Goal: Communication & Community: Answer question/provide support

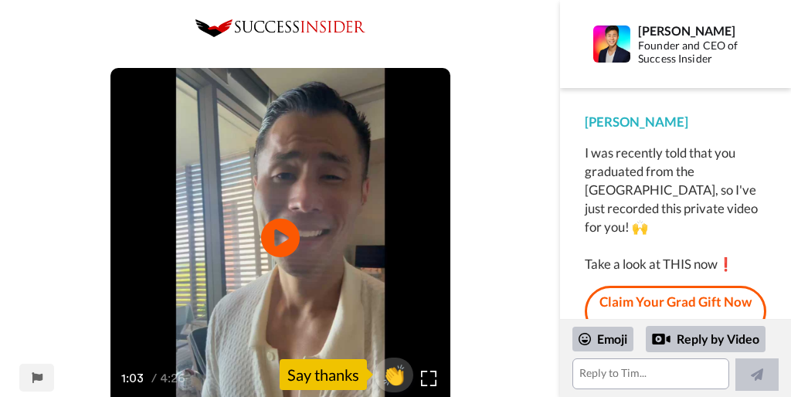
scroll to position [8, 0]
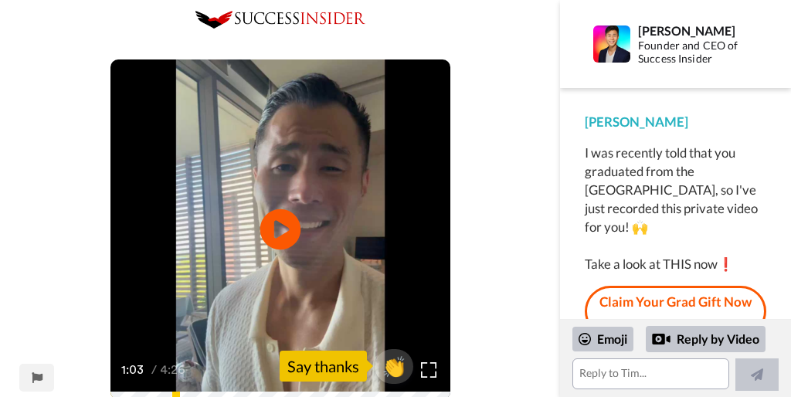
click at [277, 229] on icon "Play/Pause" at bounding box center [280, 229] width 41 height 73
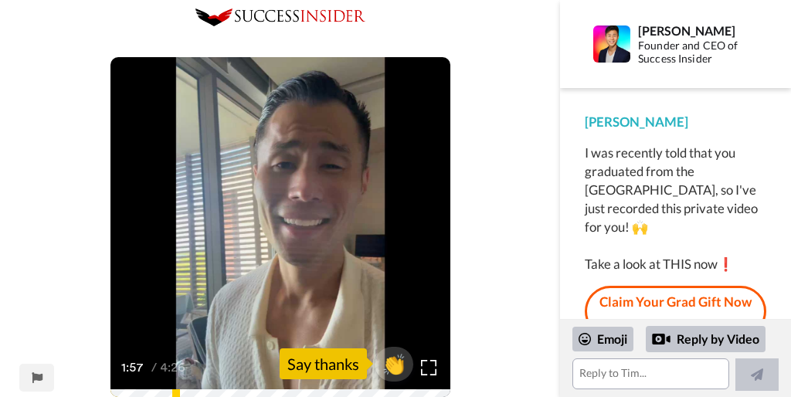
scroll to position [14, 0]
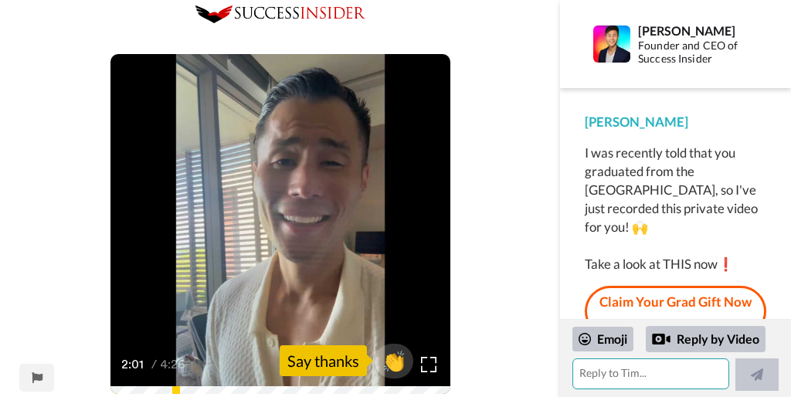
click at [609, 379] on textarea at bounding box center [650, 373] width 157 height 31
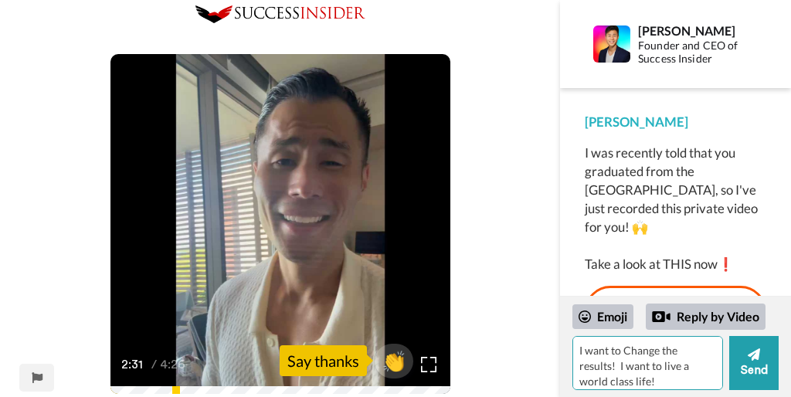
type textarea "I want to Change the results! I want to live a world class life!"
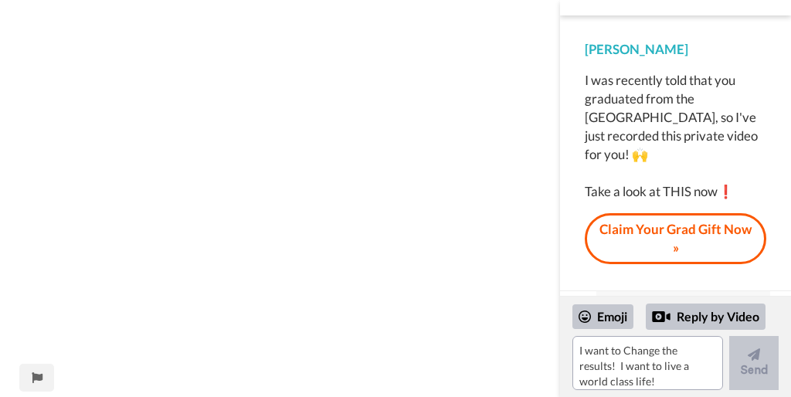
scroll to position [698, 0]
click at [717, 316] on div "Reply by Video" at bounding box center [706, 317] width 120 height 26
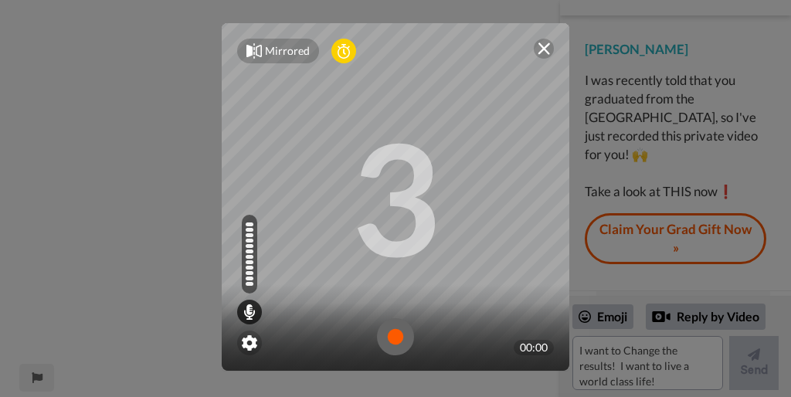
scroll to position [83, 0]
click at [423, 206] on div "3" at bounding box center [396, 199] width 90 height 116
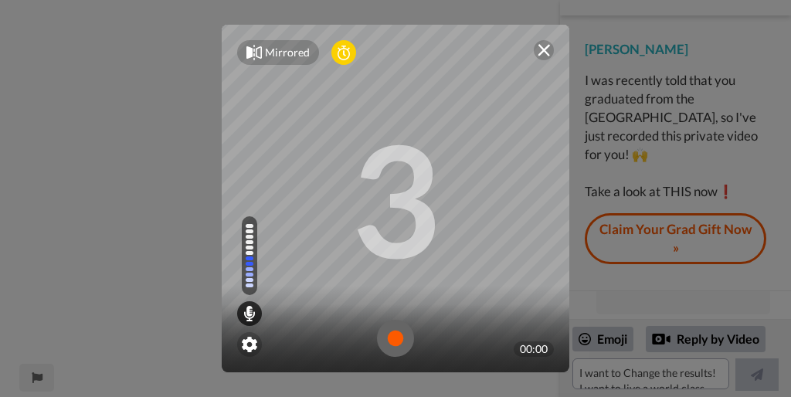
scroll to position [49, 0]
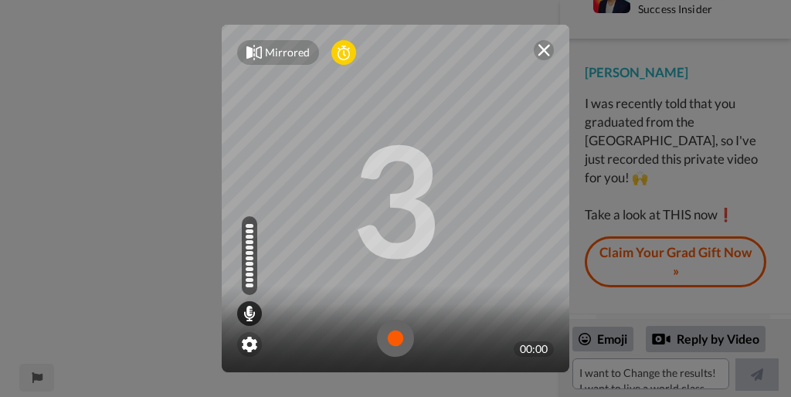
click at [394, 346] on img at bounding box center [395, 338] width 37 height 37
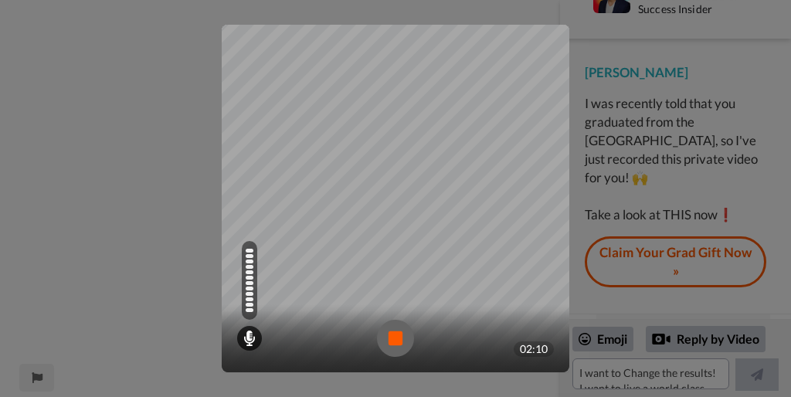
click at [406, 339] on img at bounding box center [395, 338] width 37 height 37
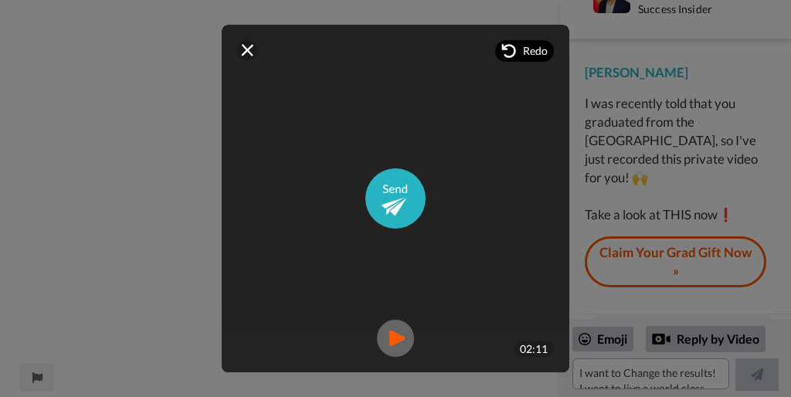
click at [523, 54] on span "Redo" at bounding box center [535, 50] width 25 height 15
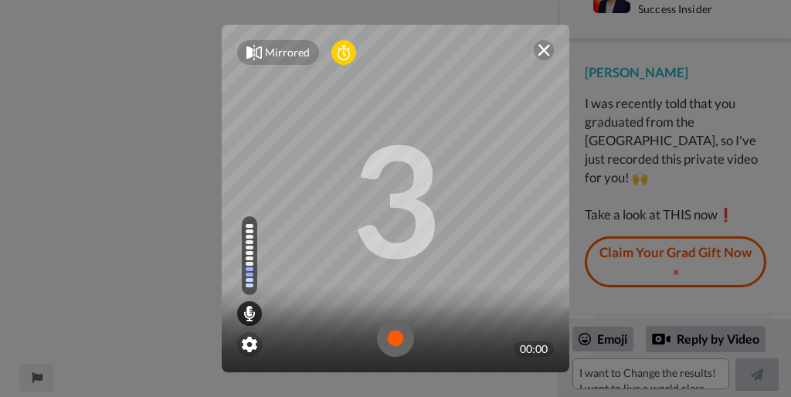
click at [523, 55] on div "Mirrored Redo" at bounding box center [396, 53] width 348 height 56
click at [397, 333] on img at bounding box center [395, 338] width 37 height 37
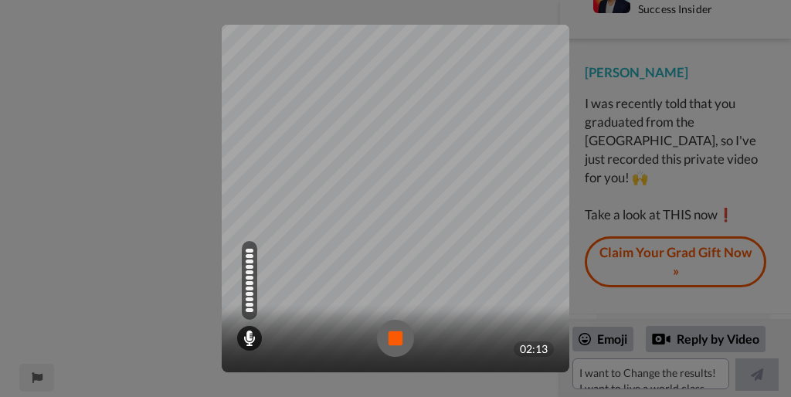
click at [398, 335] on img at bounding box center [395, 338] width 37 height 37
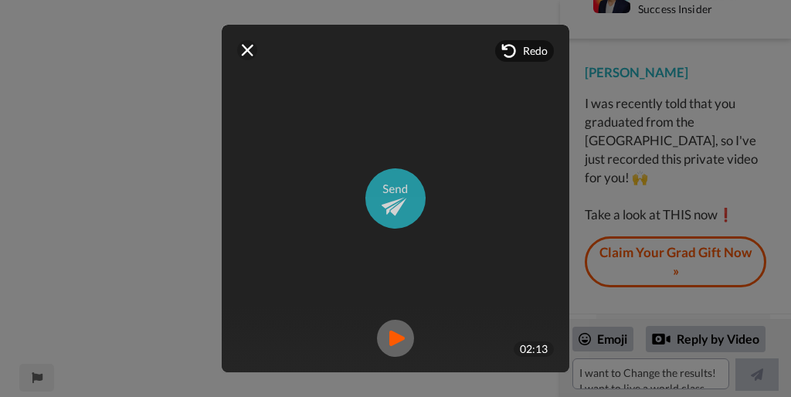
click at [403, 185] on img at bounding box center [395, 198] width 60 height 60
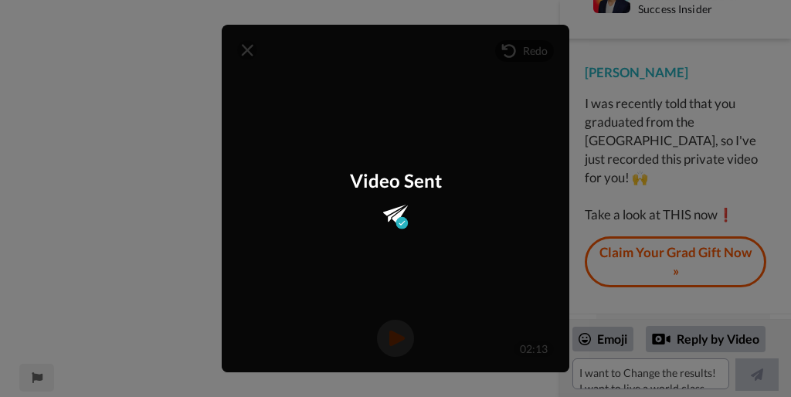
scroll to position [296, 0]
click at [517, 176] on div "Video Sent" at bounding box center [396, 199] width 348 height 62
click at [394, 294] on div "Video Sent" at bounding box center [396, 199] width 348 height 348
click at [250, 51] on div "Video Sent" at bounding box center [396, 199] width 348 height 348
click at [634, 237] on div "Mirrored Redo 3 02:13 Video Sent" at bounding box center [395, 198] width 791 height 397
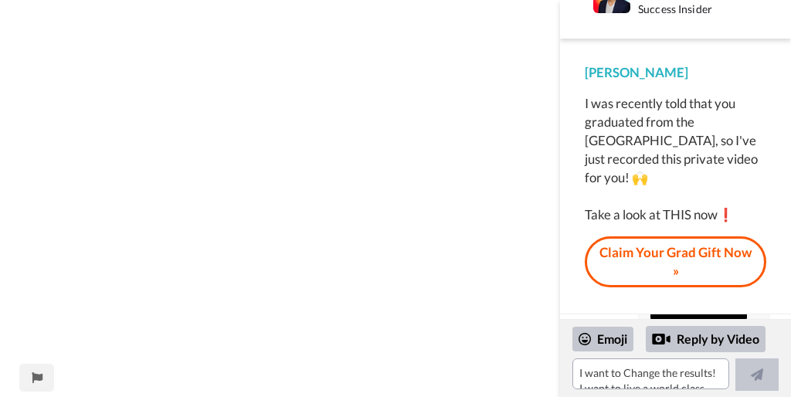
click at [643, 247] on link "Claim Your Grad Gift Now »" at bounding box center [676, 262] width 182 height 52
